Goal: Register for event/course

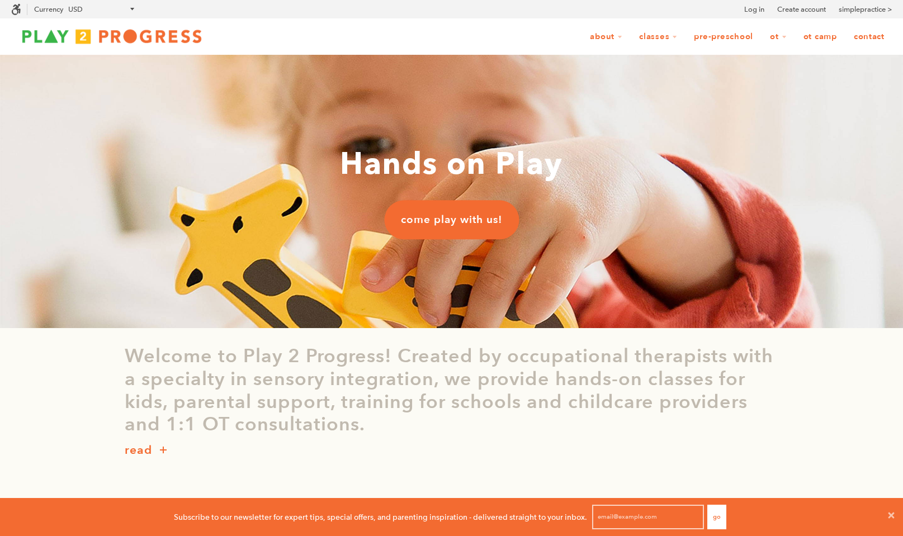
scroll to position [1, 1]
click at [457, 223] on span "come play with us!" at bounding box center [451, 219] width 101 height 15
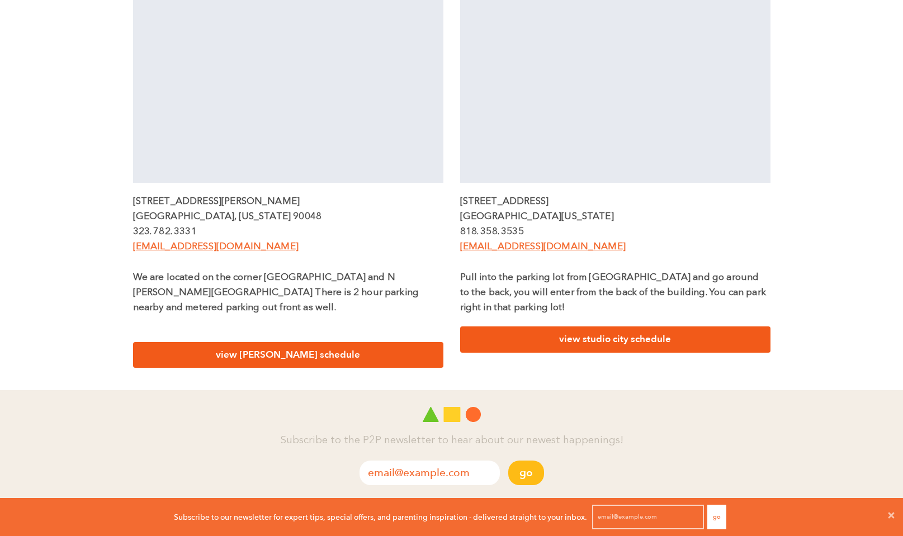
scroll to position [399, 0]
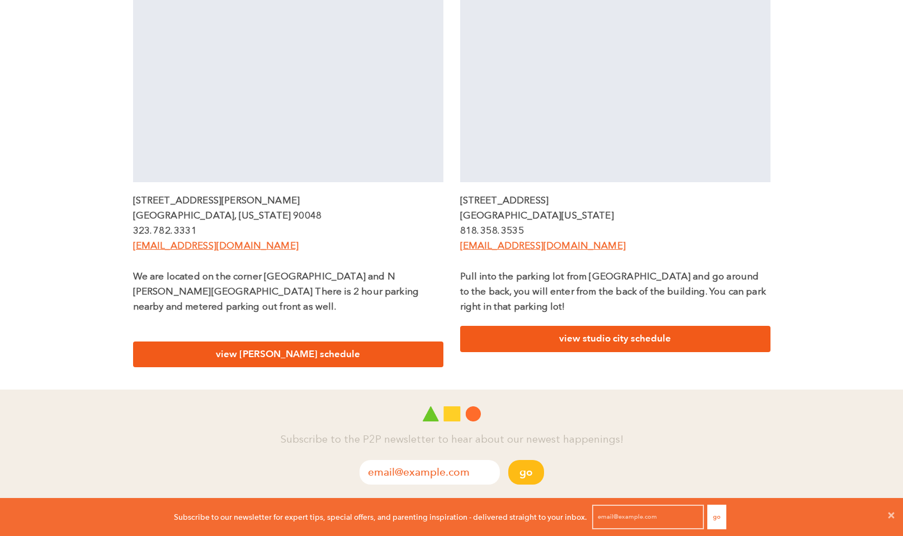
click at [315, 342] on link "view beverly schedule" at bounding box center [288, 355] width 310 height 26
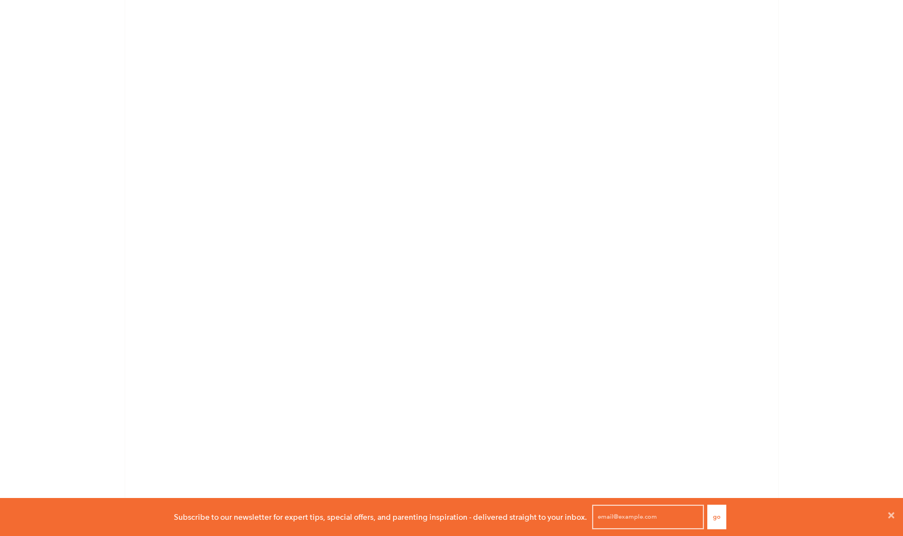
scroll to position [688, 0]
